Goal: Task Accomplishment & Management: Complete application form

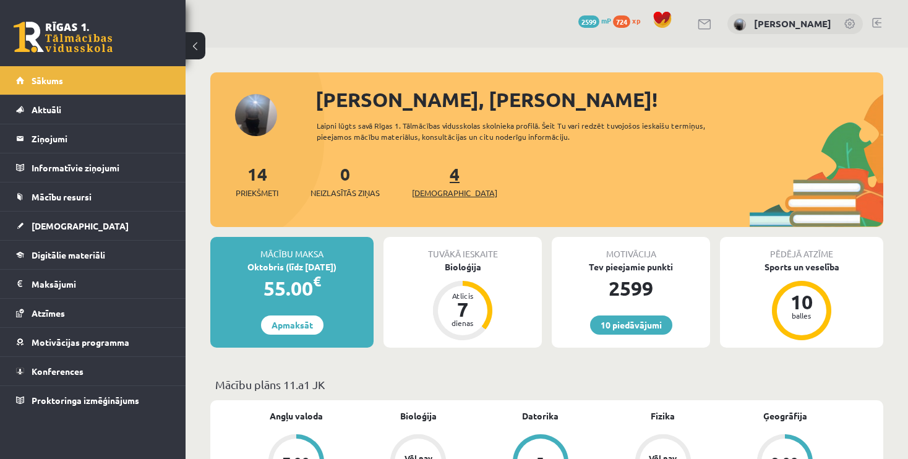
click at [437, 193] on span "[DEMOGRAPHIC_DATA]" at bounding box center [454, 193] width 85 height 12
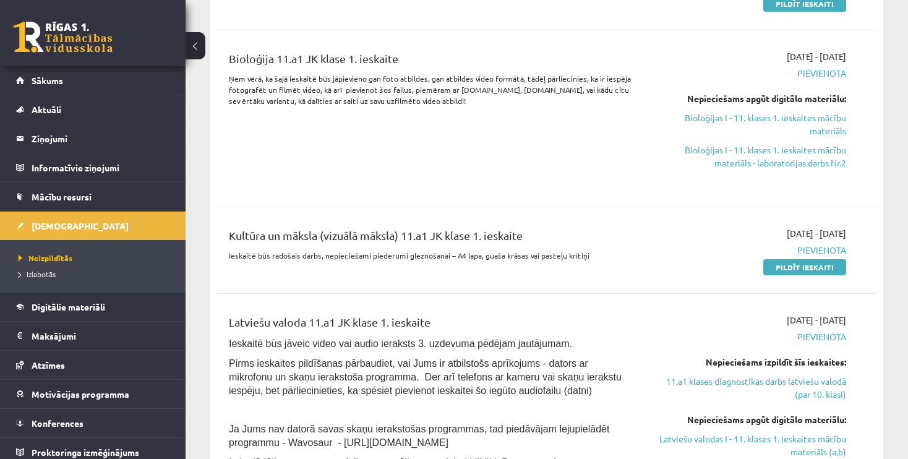
scroll to position [431, 0]
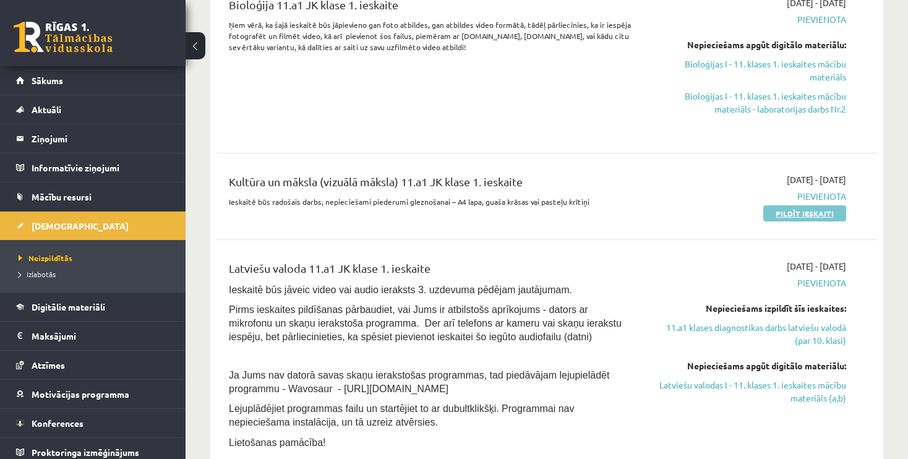
click at [795, 211] on link "Pildīt ieskaiti" at bounding box center [804, 213] width 83 height 16
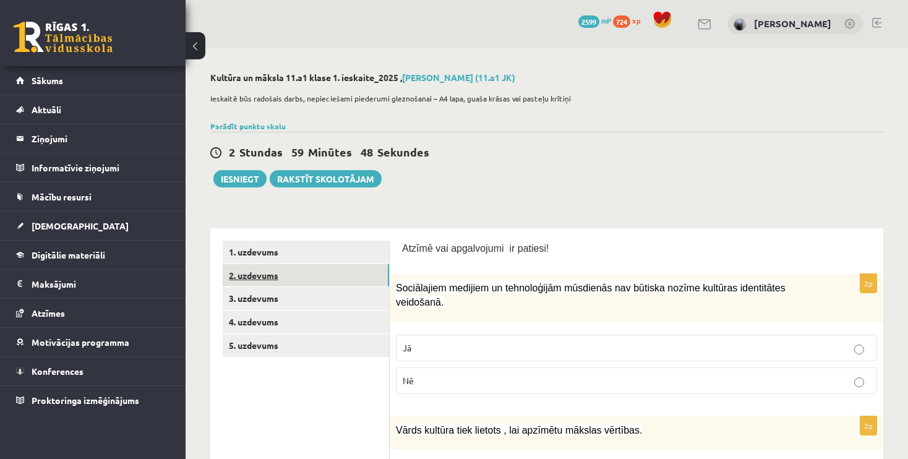
click at [287, 275] on link "2. uzdevums" at bounding box center [306, 275] width 166 height 23
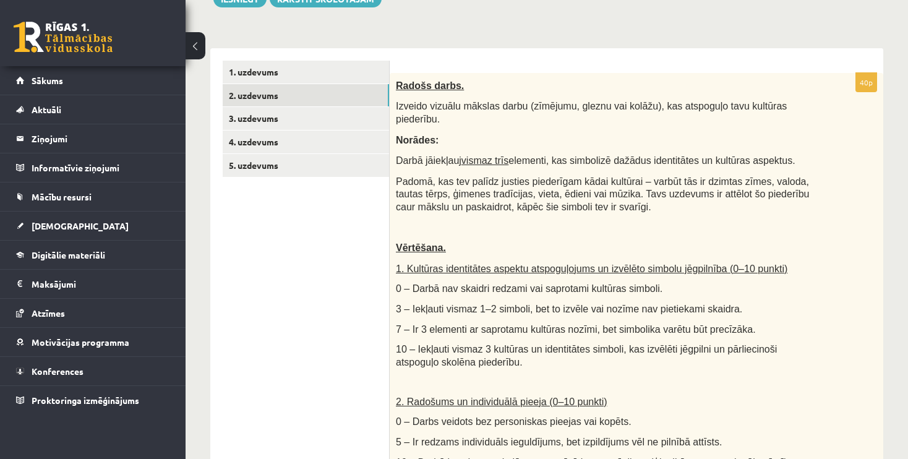
scroll to position [174, 0]
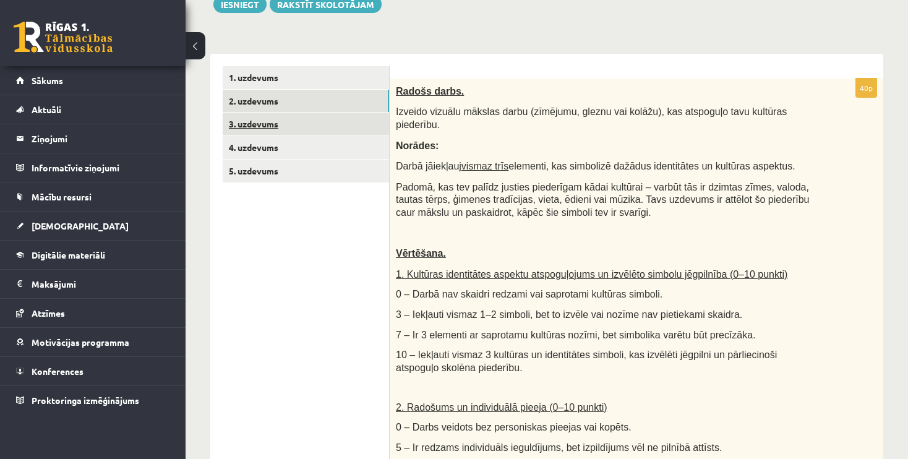
click at [303, 126] on link "3. uzdevums" at bounding box center [306, 124] width 166 height 23
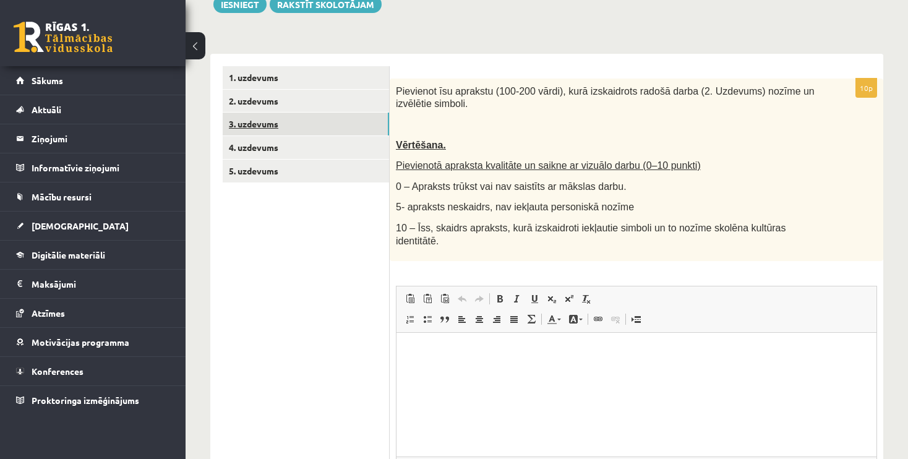
scroll to position [0, 0]
click at [283, 143] on link "4. uzdevums" at bounding box center [306, 147] width 166 height 23
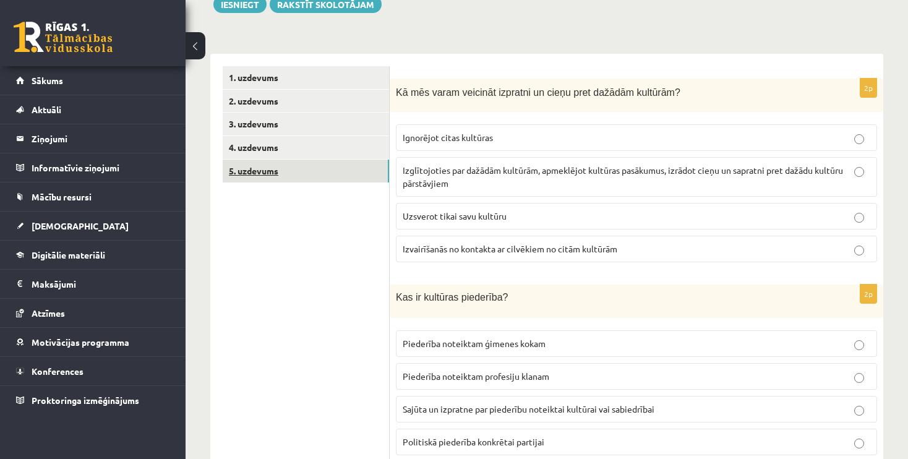
click at [295, 176] on link "5. uzdevums" at bounding box center [306, 171] width 166 height 23
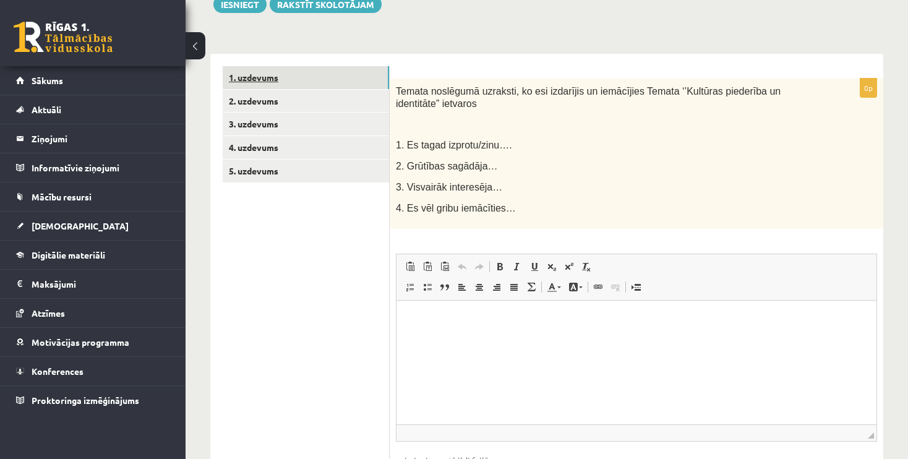
click at [303, 74] on link "1. uzdevums" at bounding box center [306, 77] width 166 height 23
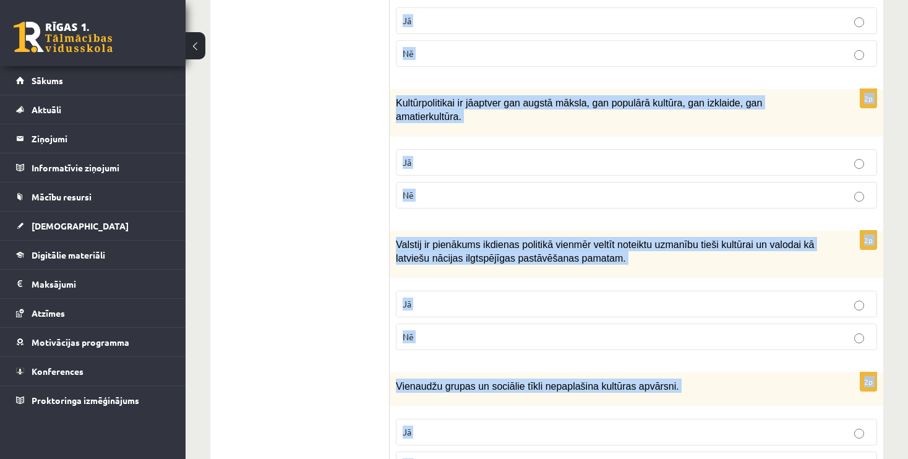
scroll to position [1775, 0]
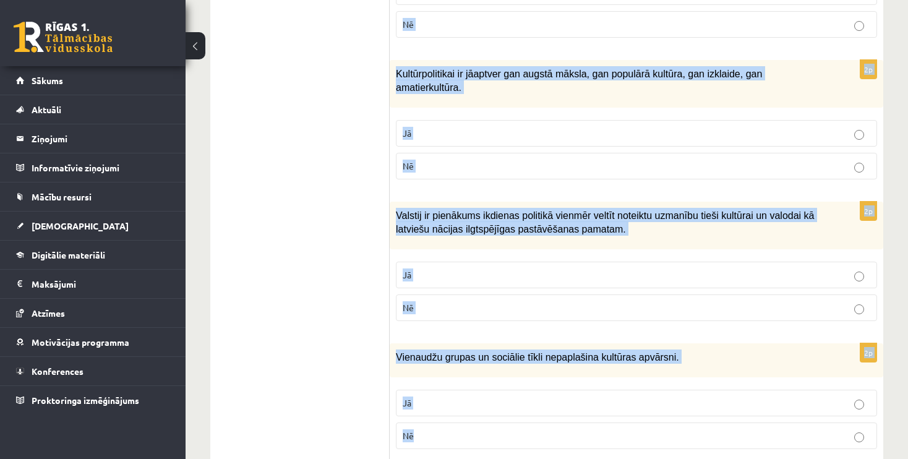
drag, startPoint x: 401, startPoint y: 70, endPoint x: 604, endPoint y: 426, distance: 409.8
copy form "Loremi dol sitametcons ad elitsed! 0d Eiusmodtemp incididu ut laboreetdolo magn…"
click at [196, 54] on button at bounding box center [195, 45] width 20 height 27
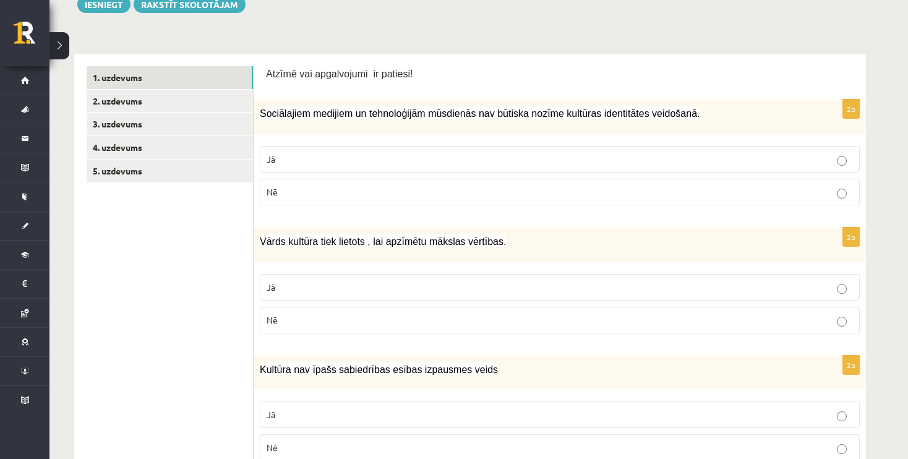
scroll to position [172, 0]
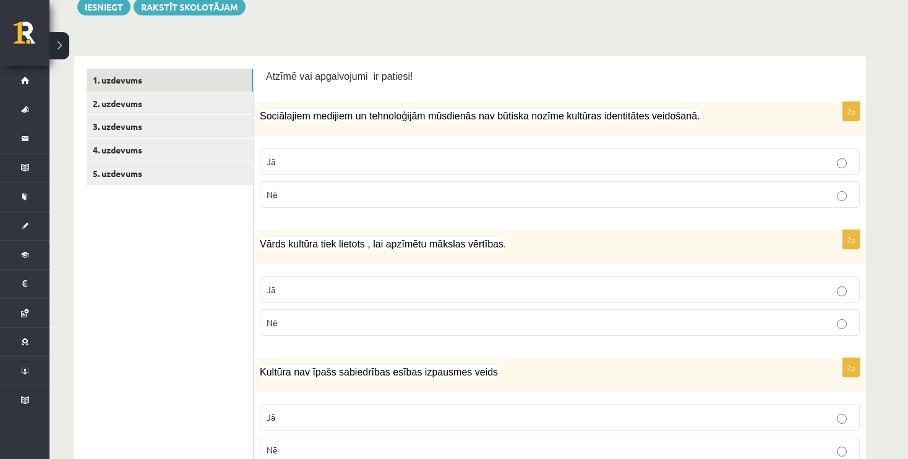
click at [619, 201] on label "Nē" at bounding box center [560, 194] width 600 height 27
click at [568, 289] on p "Jā" at bounding box center [559, 289] width 586 height 13
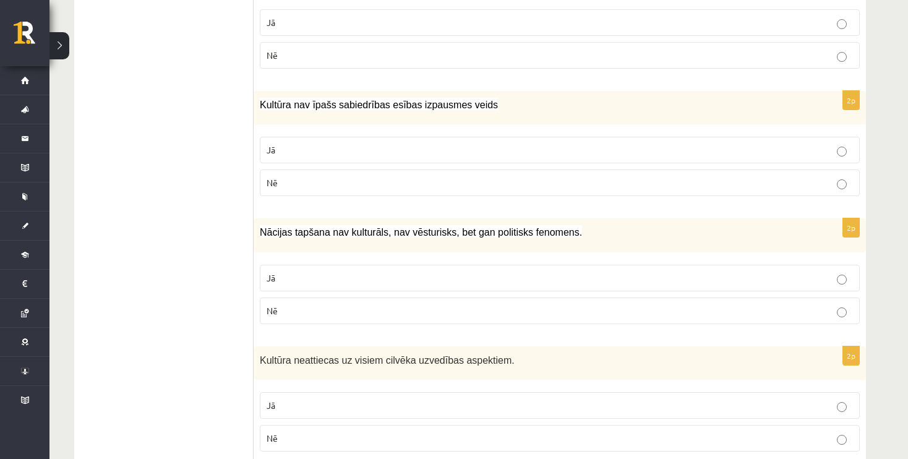
scroll to position [490, 0]
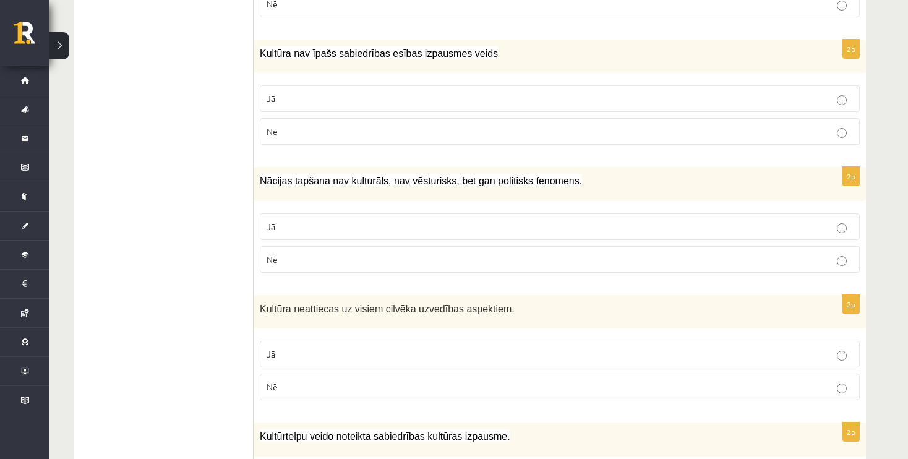
click at [767, 137] on label "Nē" at bounding box center [560, 131] width 600 height 27
click at [720, 226] on p "Jā" at bounding box center [559, 226] width 586 height 13
click at [336, 255] on p "Nē" at bounding box center [559, 259] width 586 height 13
click at [547, 380] on p "Nē" at bounding box center [559, 386] width 586 height 13
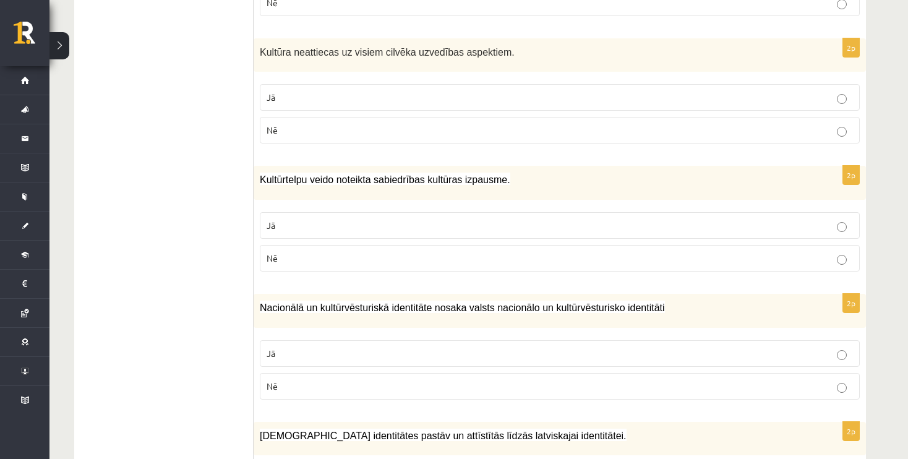
scroll to position [749, 0]
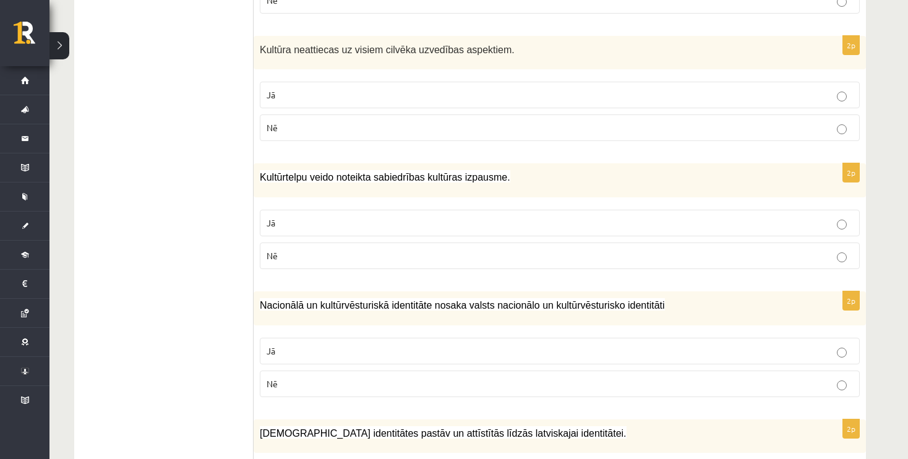
click at [773, 222] on p "Jā" at bounding box center [559, 222] width 586 height 13
click at [608, 349] on p "Jā" at bounding box center [559, 350] width 586 height 13
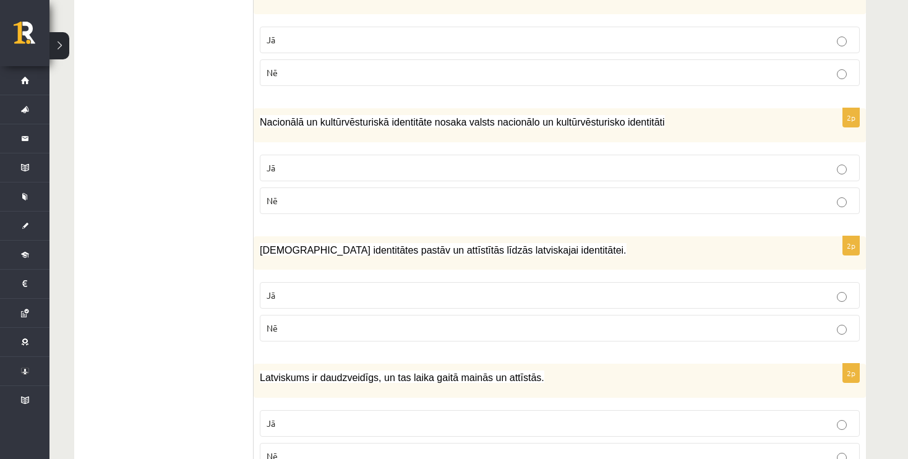
scroll to position [930, 0]
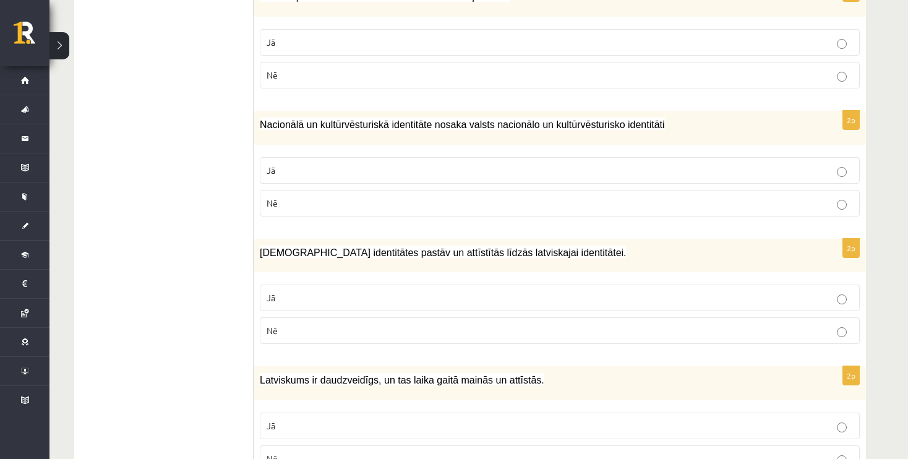
click at [756, 292] on p "Jā" at bounding box center [559, 297] width 586 height 13
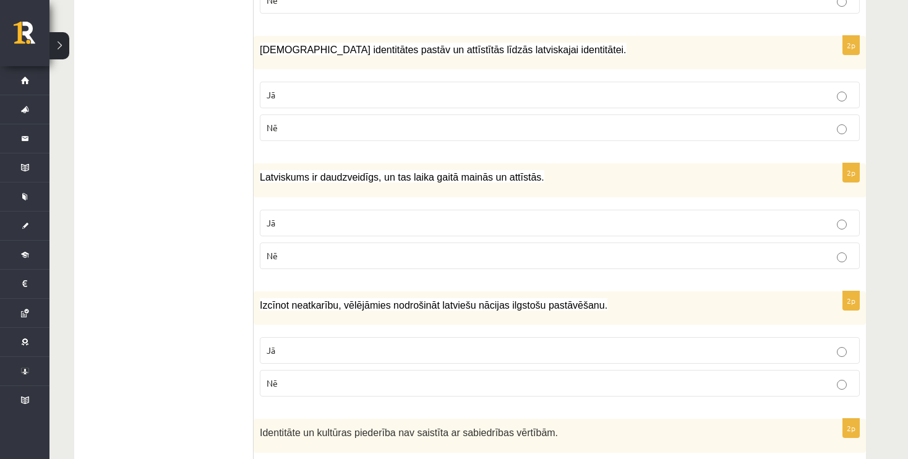
scroll to position [1143, 0]
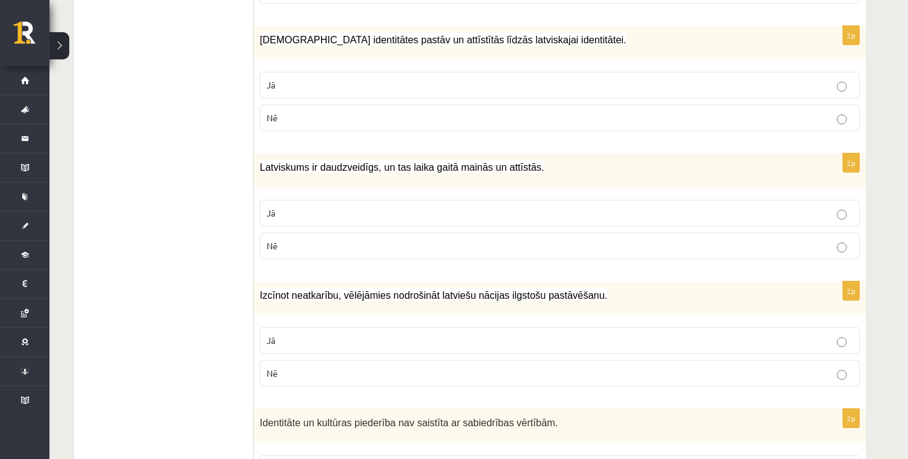
click at [651, 207] on p "Jā" at bounding box center [559, 213] width 586 height 13
click at [607, 334] on p "Jā" at bounding box center [559, 340] width 586 height 13
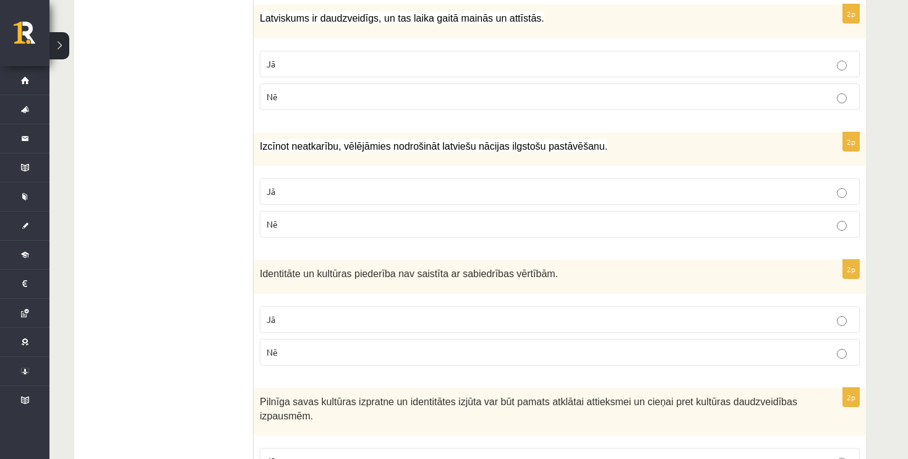
scroll to position [1379, 0]
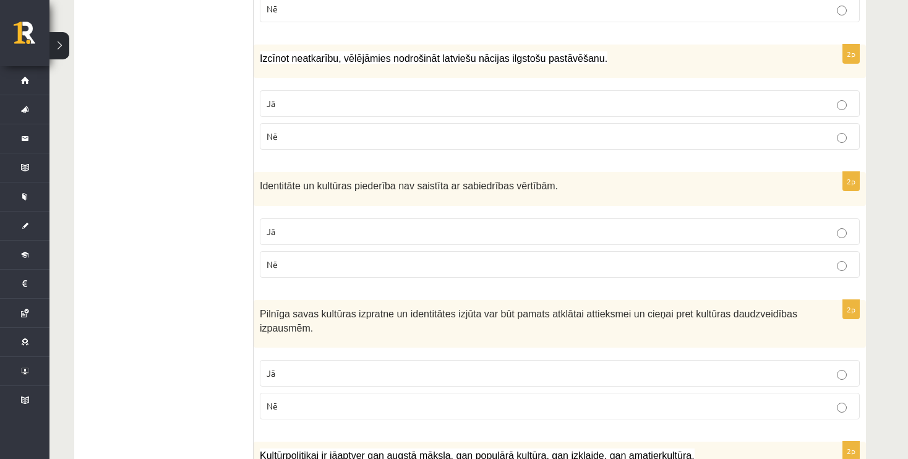
click at [817, 225] on p "Jā" at bounding box center [559, 231] width 586 height 13
click at [809, 399] on p "Nē" at bounding box center [559, 405] width 586 height 13
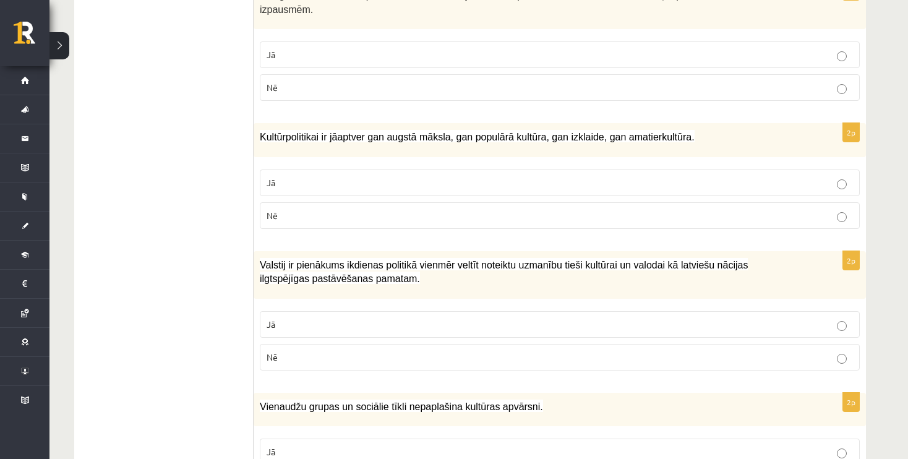
scroll to position [1713, 0]
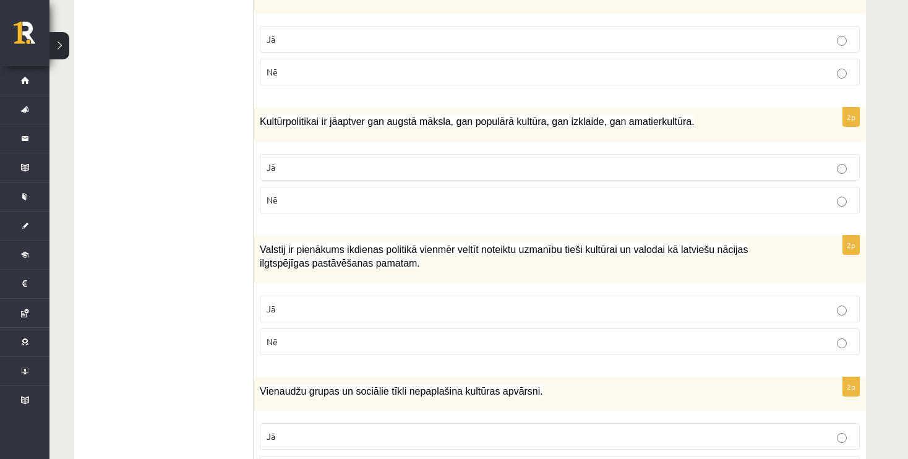
click at [676, 161] on p "Jā" at bounding box center [559, 167] width 586 height 13
click at [621, 304] on p "Jā" at bounding box center [559, 308] width 586 height 13
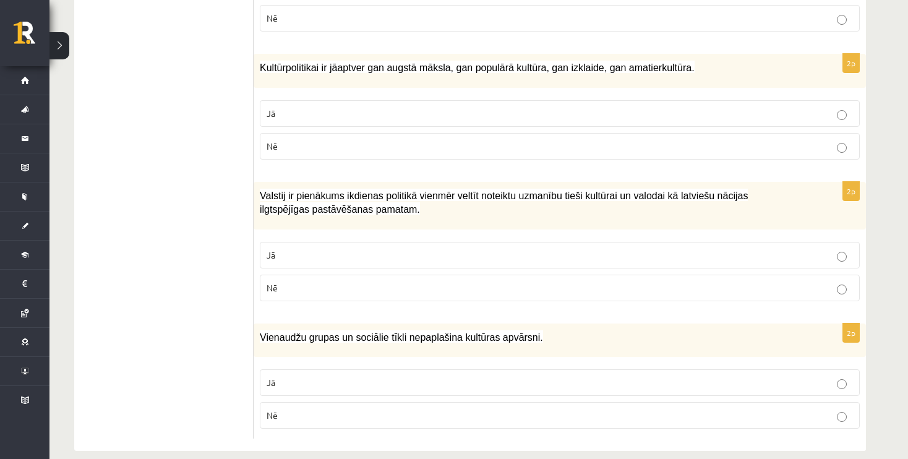
scroll to position [1775, 0]
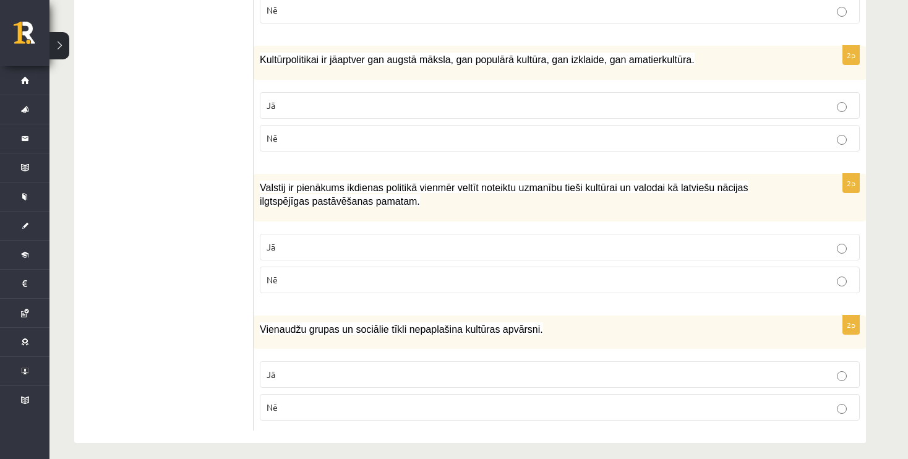
click at [485, 401] on p "Nē" at bounding box center [559, 407] width 586 height 13
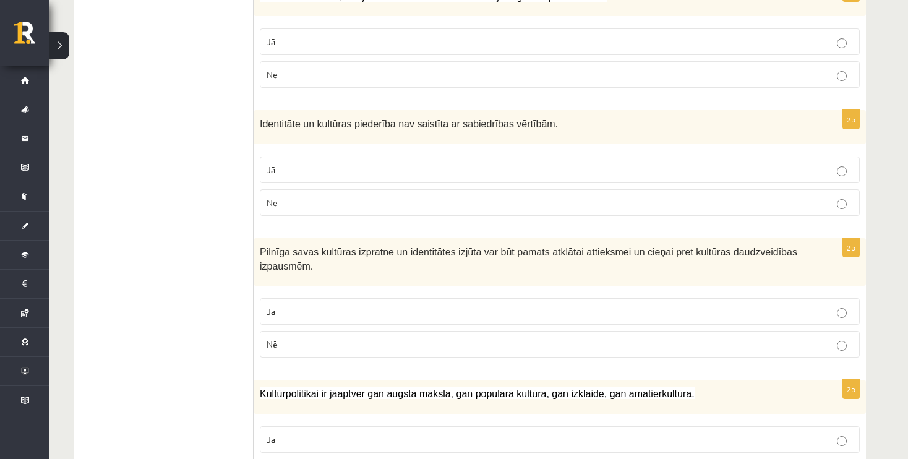
scroll to position [1372, 0]
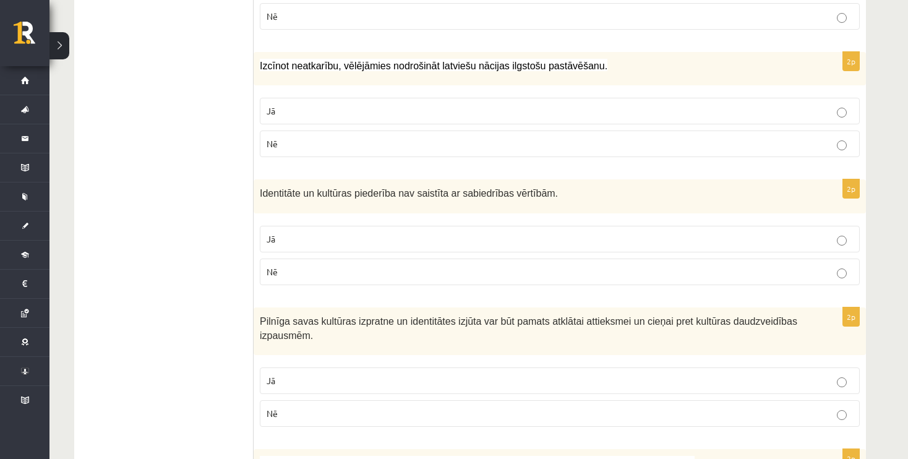
click at [756, 374] on p "Jā" at bounding box center [559, 380] width 586 height 13
click at [764, 143] on p "Nē" at bounding box center [559, 143] width 586 height 13
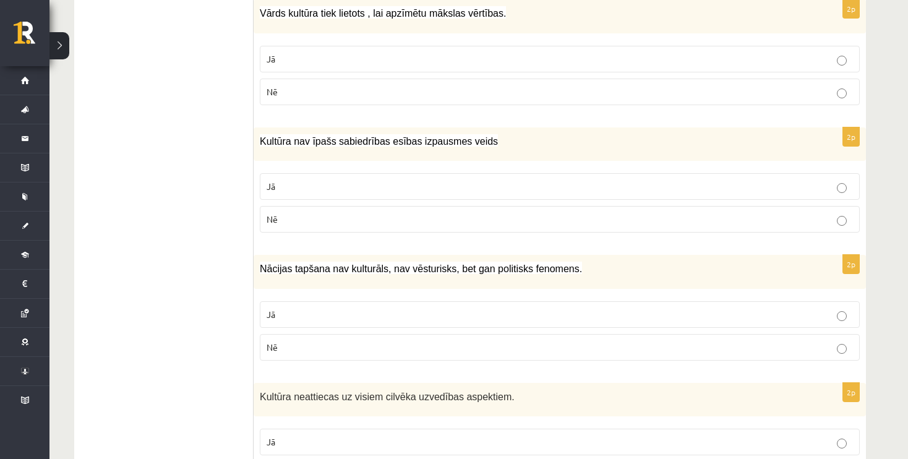
scroll to position [390, 0]
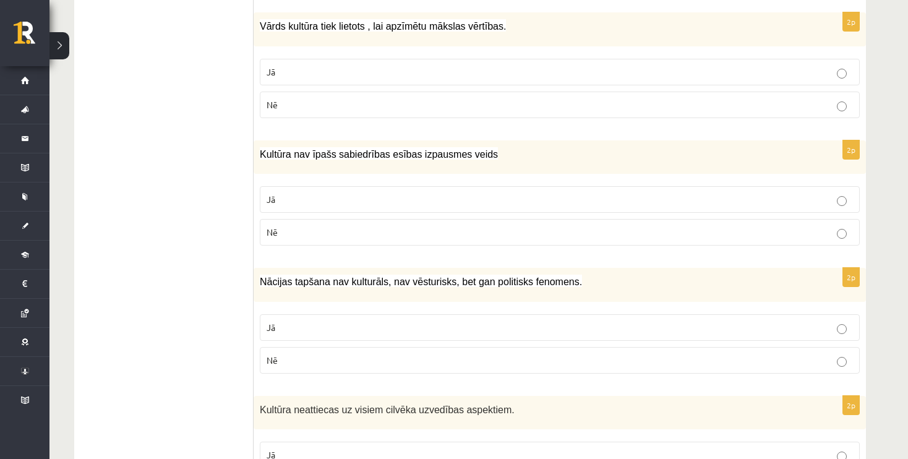
drag, startPoint x: 905, startPoint y: 106, endPoint x: 915, endPoint y: 111, distance: 11.4
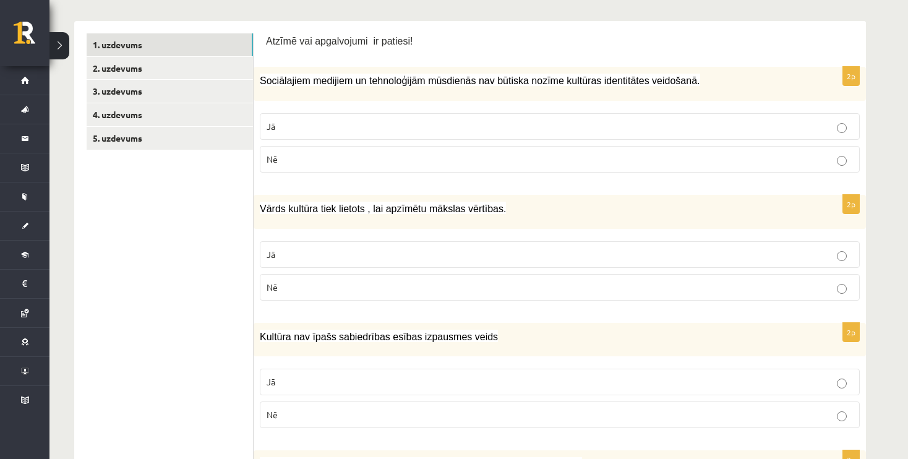
scroll to position [205, 0]
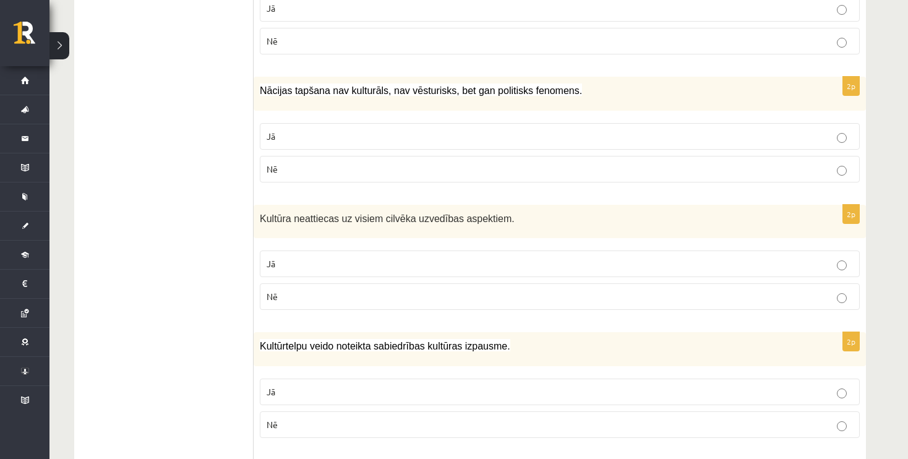
scroll to position [575, 0]
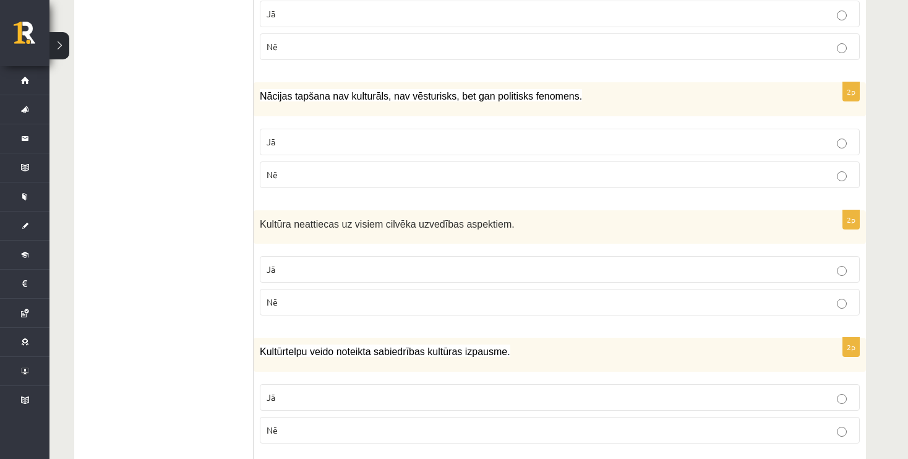
click at [702, 302] on p "Nē" at bounding box center [559, 302] width 586 height 13
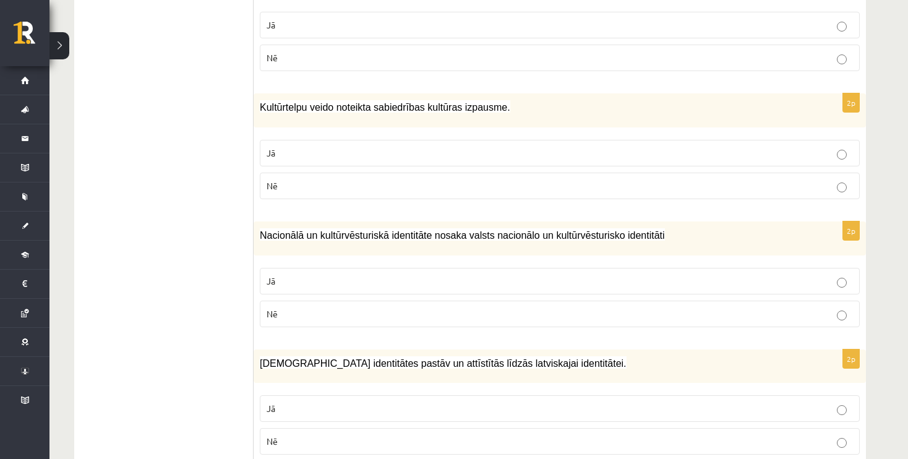
scroll to position [783, 0]
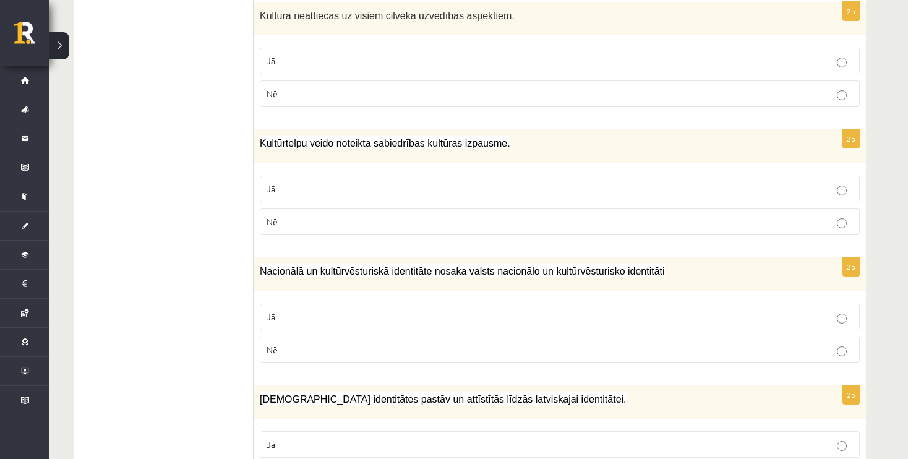
drag, startPoint x: 906, startPoint y: 179, endPoint x: 851, endPoint y: 79, distance: 113.4
click at [851, 80] on label "Nē" at bounding box center [560, 93] width 600 height 27
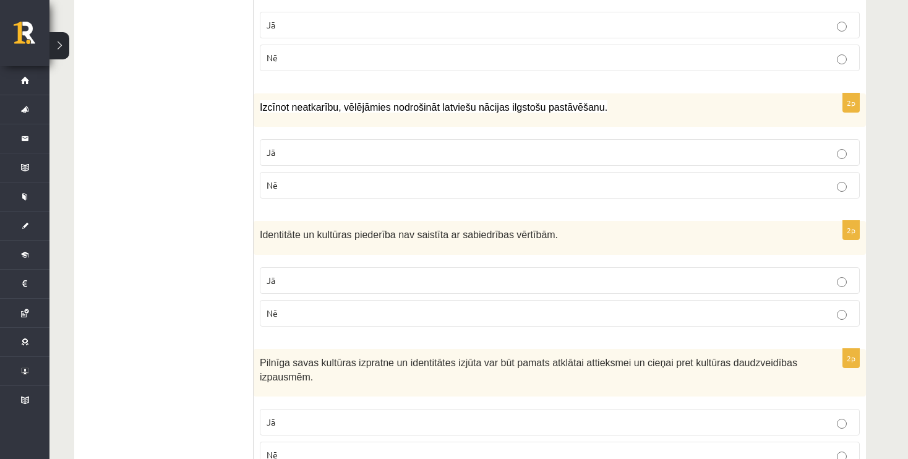
scroll to position [200, 0]
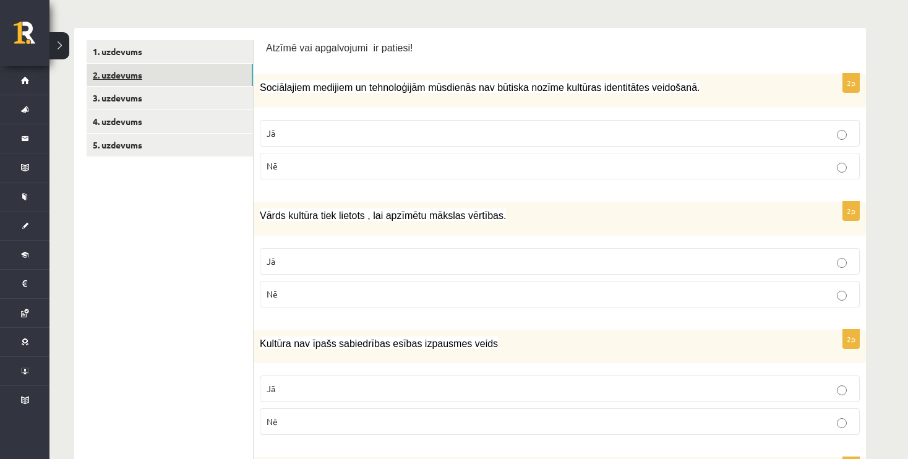
click at [215, 69] on link "2. uzdevums" at bounding box center [170, 75] width 166 height 23
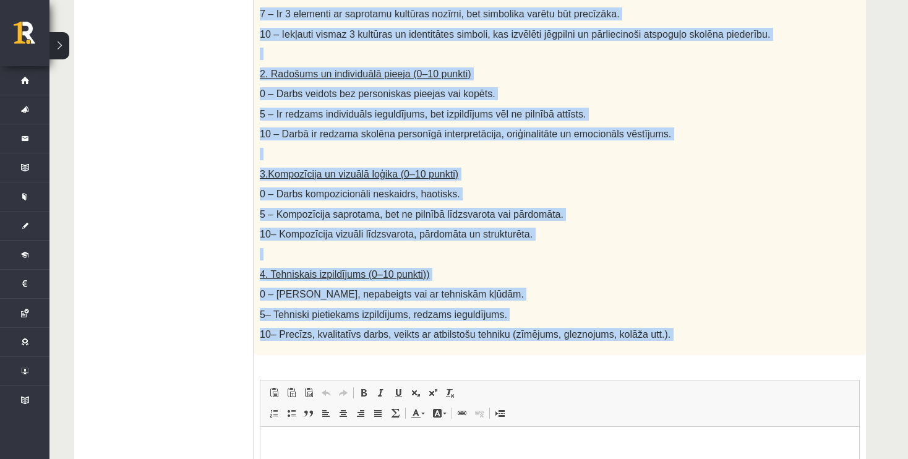
scroll to position [683, 0]
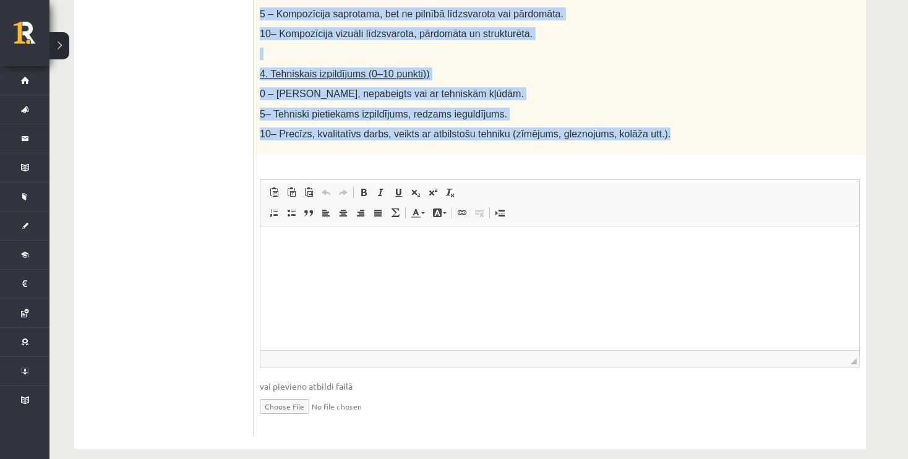
drag, startPoint x: 258, startPoint y: 65, endPoint x: 641, endPoint y: 130, distance: 388.8
copy div "Loremi dolor. Sitamet consect adipisc elits (doeiusmo, tempor inc utlabo), etd …"
click at [705, 127] on p "10– Precīzs, kvalitatīvs darbs, veikts ar atbilstošu tehniku (zīmējums, gleznoj…" at bounding box center [529, 133] width 538 height 13
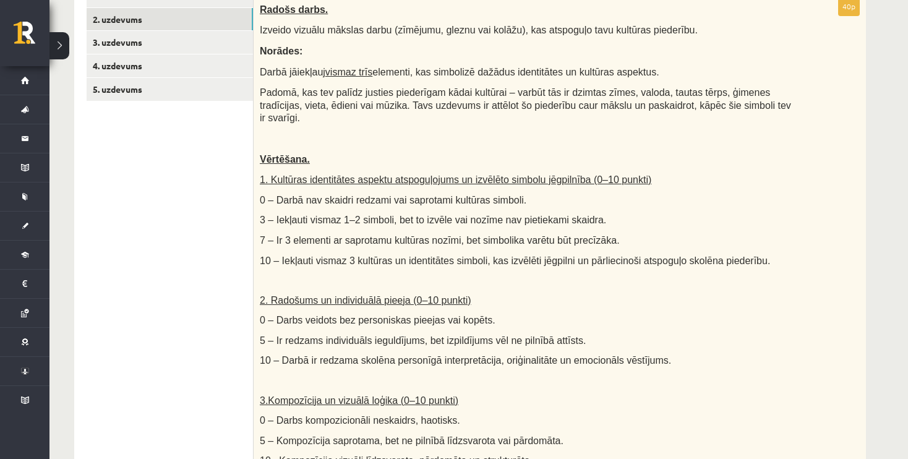
scroll to position [255, 0]
